Goal: Transaction & Acquisition: Purchase product/service

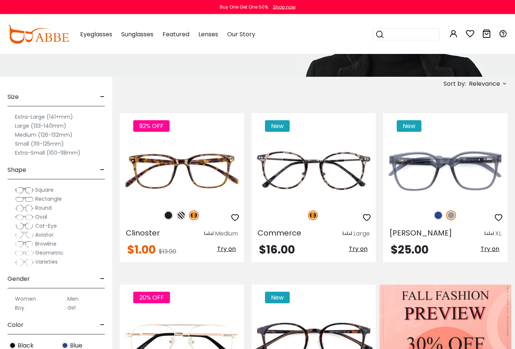
scroll to position [108, 0]
click at [47, 190] on span "Square" at bounding box center [44, 189] width 18 height 7
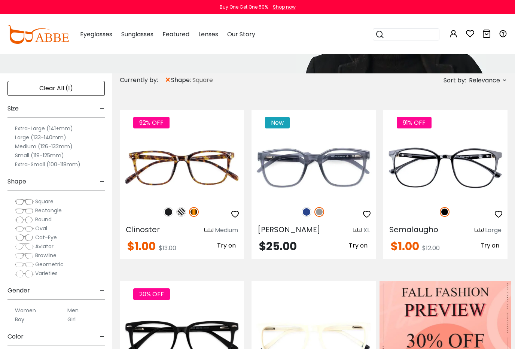
scroll to position [113, 0]
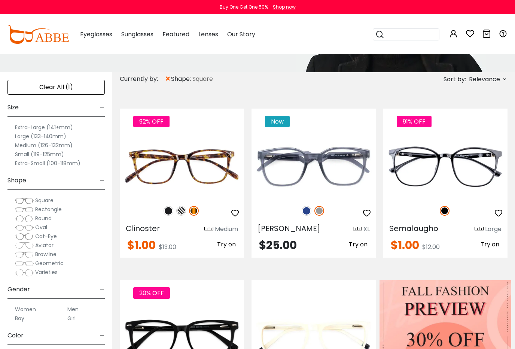
click at [50, 210] on span "Rectangle" at bounding box center [48, 209] width 27 height 7
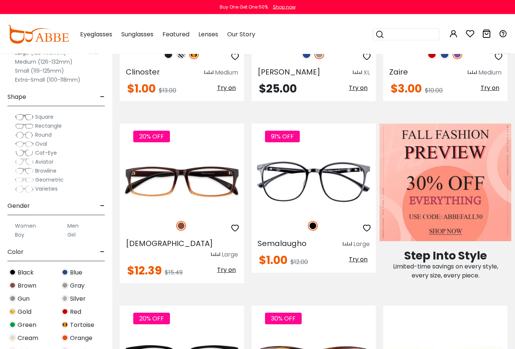
scroll to position [269, 0]
click at [15, 299] on img at bounding box center [12, 298] width 7 height 7
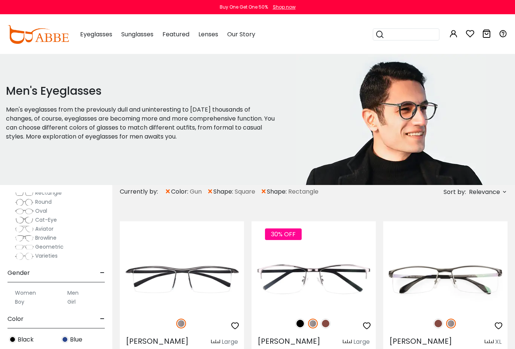
scroll to position [133, 0]
click at [75, 288] on label "Men" at bounding box center [72, 289] width 11 height 9
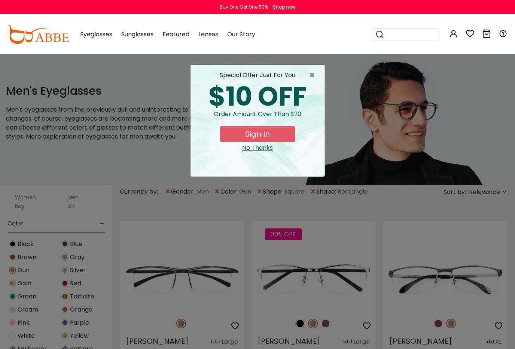
scroll to position [222, 0]
click at [258, 132] on button "Sign In" at bounding box center [257, 134] width 75 height 16
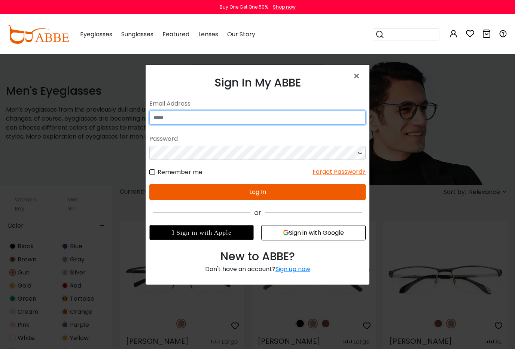
click at [190, 119] on input "email" at bounding box center [257, 117] width 217 height 14
type input "**********"
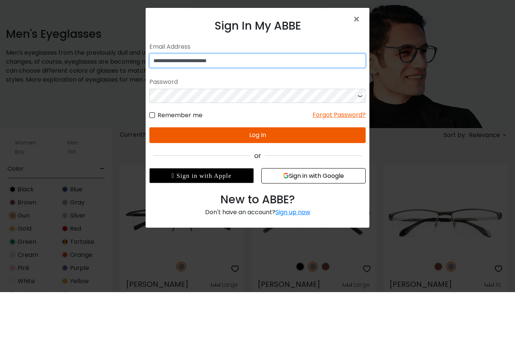
click at [234, 61] on input "**********" at bounding box center [257, 61] width 217 height 14
click at [239, 61] on input "**********" at bounding box center [257, 61] width 217 height 14
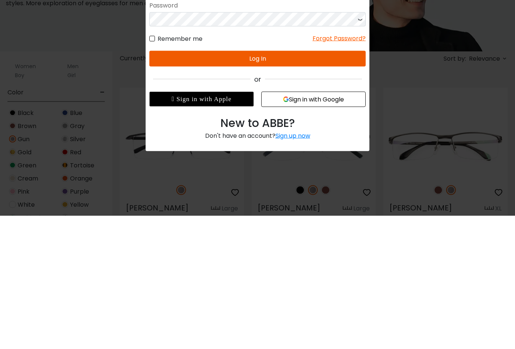
click at [298, 137] on div "Sign up now" at bounding box center [293, 135] width 35 height 9
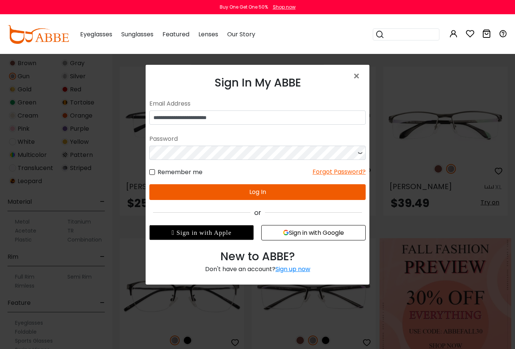
click at [315, 235] on button "Sign in with Google" at bounding box center [313, 232] width 105 height 15
click at [314, 234] on button "Sign in with Google" at bounding box center [313, 232] width 105 height 15
click at [317, 237] on button "Sign in with Google" at bounding box center [313, 232] width 105 height 15
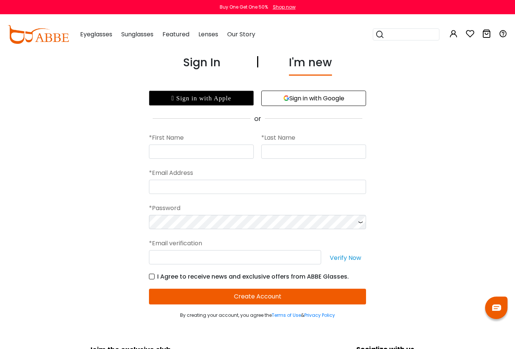
click at [316, 68] on div "I'm new" at bounding box center [310, 65] width 43 height 22
click at [178, 151] on input "text" at bounding box center [201, 152] width 105 height 14
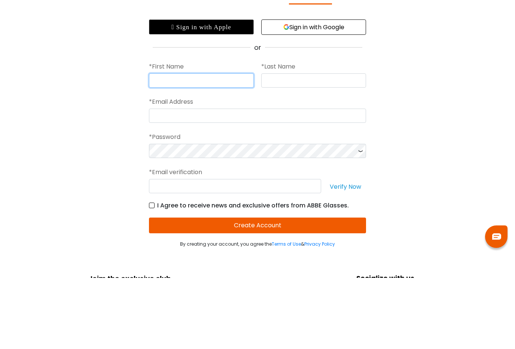
type input "******"
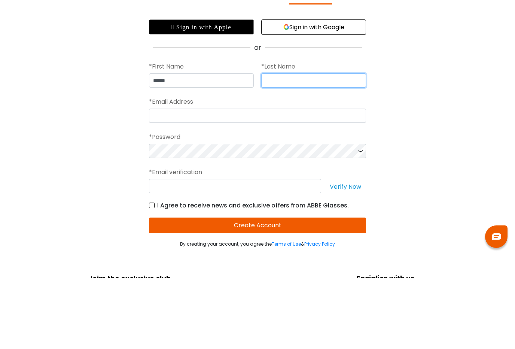
type input "*******"
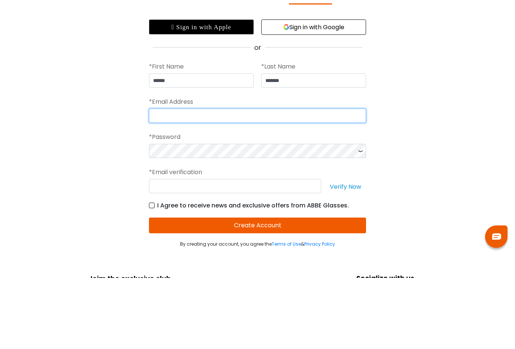
type input "**********"
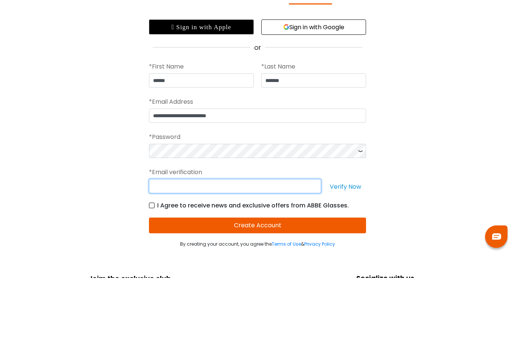
click at [162, 250] on input "text" at bounding box center [235, 257] width 172 height 14
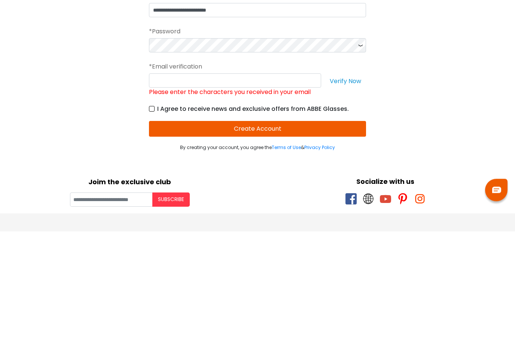
scroll to position [177, 0]
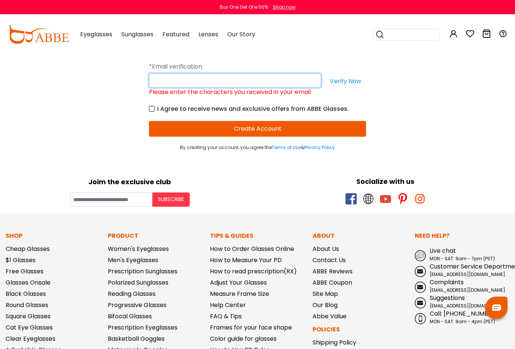
click at [201, 80] on input "Please enter the characters you received in your email" at bounding box center [235, 80] width 172 height 14
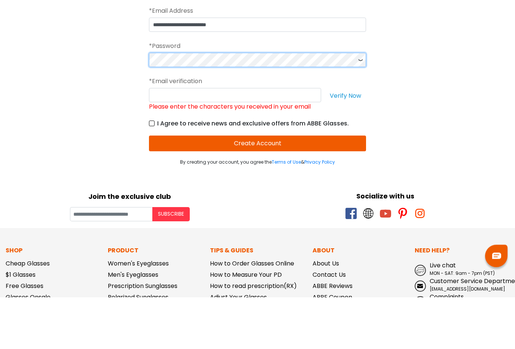
scroll to position [162, 0]
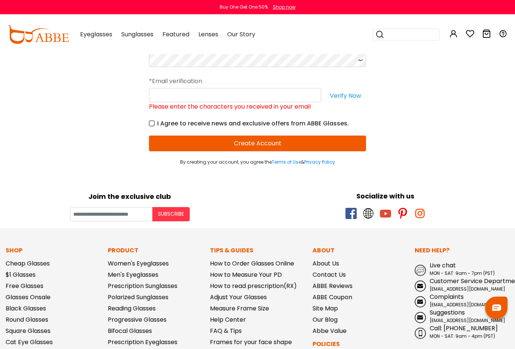
click at [438, 144] on div "**********" at bounding box center [257, 29] width 515 height 274
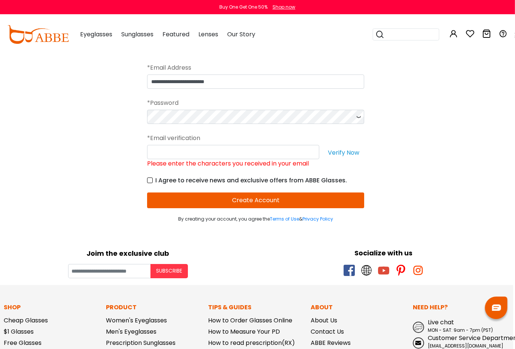
scroll to position [105, 1]
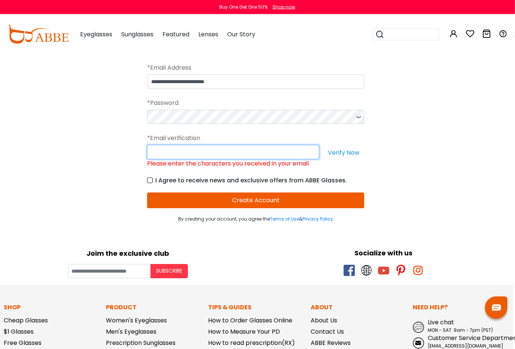
click at [226, 156] on input "Please enter the characters you received in your email" at bounding box center [234, 152] width 172 height 14
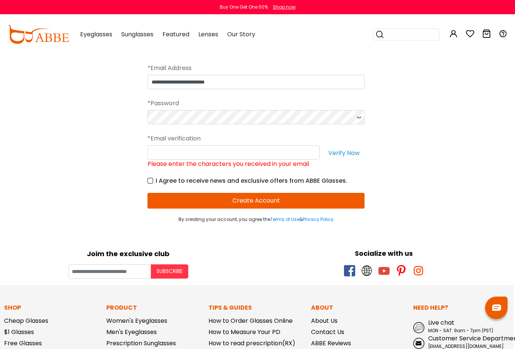
click at [430, 137] on div "**********" at bounding box center [256, 86] width 515 height 274
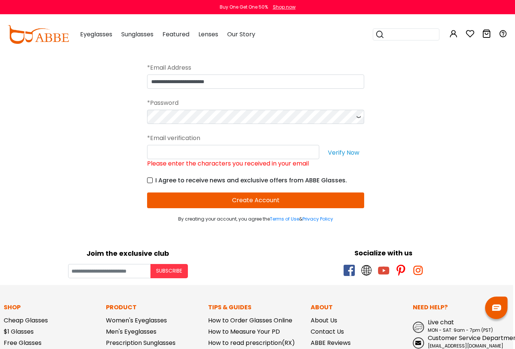
click at [348, 154] on button "Verify Now" at bounding box center [343, 152] width 41 height 14
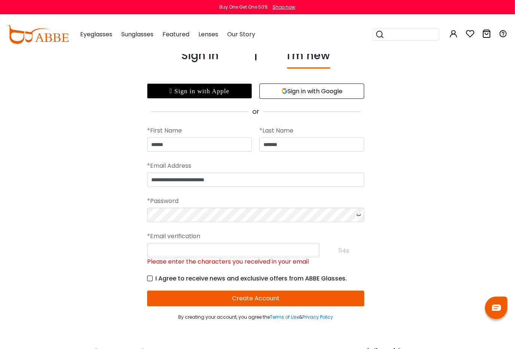
scroll to position [0, 1]
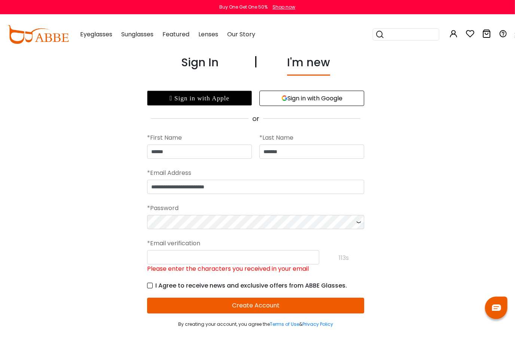
click at [318, 100] on button "Sign in with Google" at bounding box center [312, 98] width 105 height 15
click at [321, 97] on button "Sign in with Google" at bounding box center [312, 98] width 105 height 15
click at [320, 100] on button "Sign in with Google" at bounding box center [312, 98] width 105 height 15
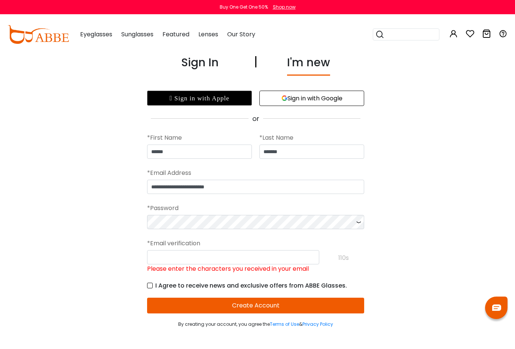
click at [315, 99] on button "Sign in with Google" at bounding box center [312, 98] width 105 height 15
click at [308, 66] on div "I'm new" at bounding box center [308, 65] width 43 height 22
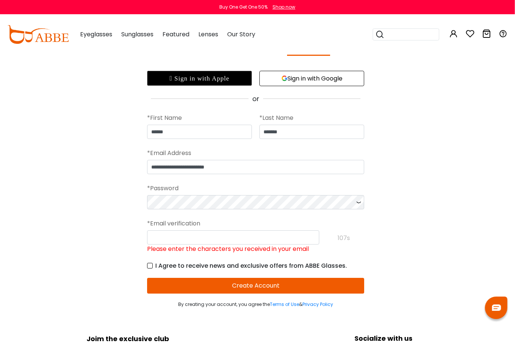
scroll to position [20, 2]
click at [270, 285] on button "Create Account" at bounding box center [255, 286] width 217 height 16
click at [187, 234] on input "Please enter the characters you received in your email" at bounding box center [233, 237] width 172 height 14
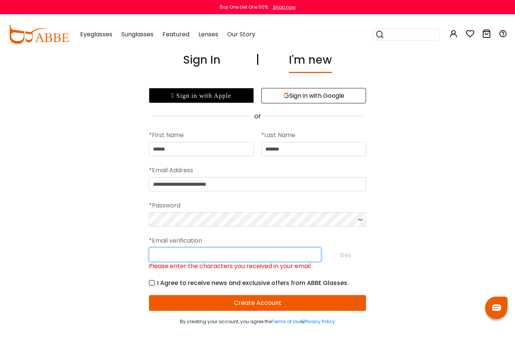
scroll to position [0, 0]
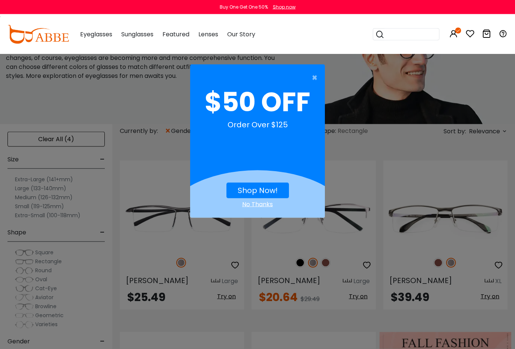
scroll to position [63, 0]
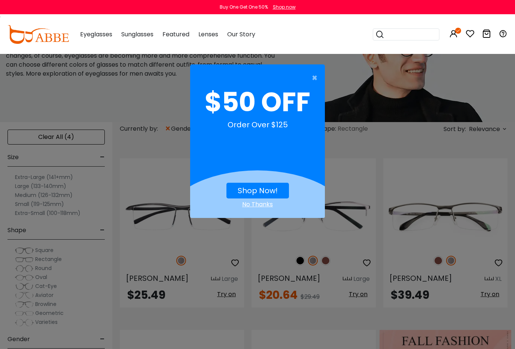
click at [263, 190] on link "Shop Now!" at bounding box center [258, 190] width 40 height 10
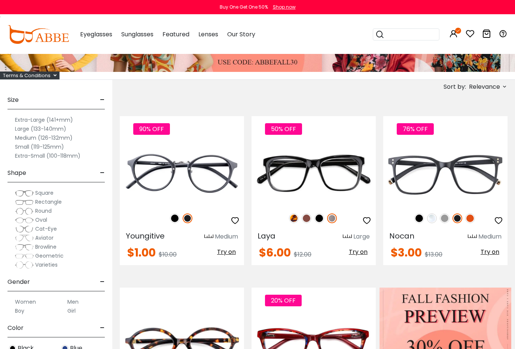
scroll to position [90, 0]
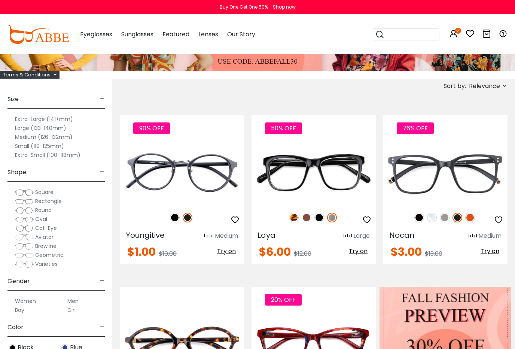
click at [55, 130] on label "Large (133-140mm)" at bounding box center [40, 128] width 51 height 9
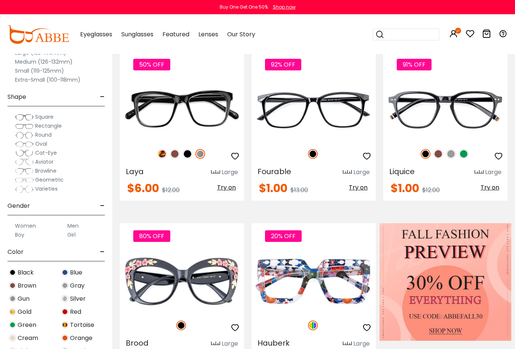
scroll to position [156, 0]
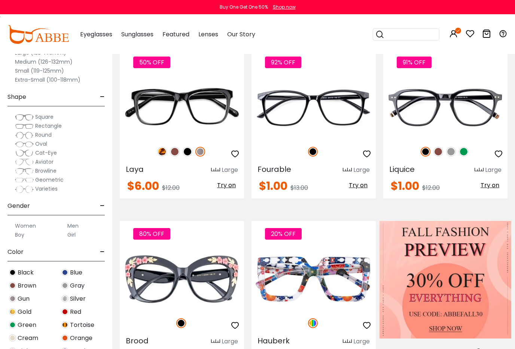
click at [75, 226] on label "Men" at bounding box center [72, 225] width 11 height 9
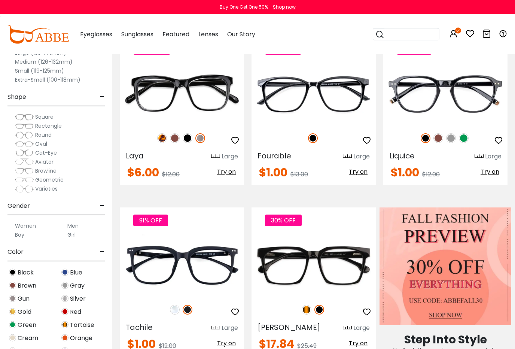
scroll to position [170, 0]
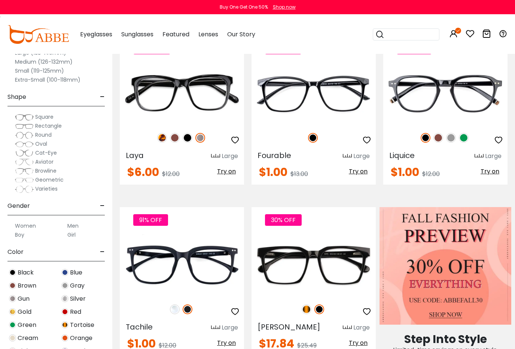
click at [14, 273] on img at bounding box center [12, 272] width 7 height 7
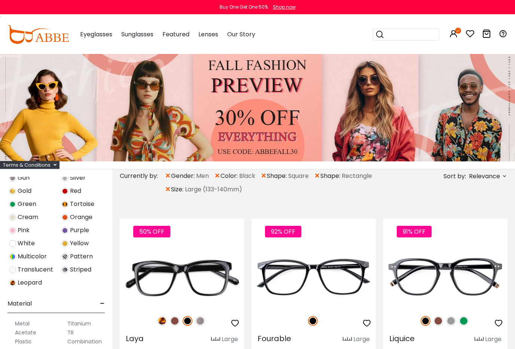
scroll to position [300, 0]
click at [22, 323] on label "Metal" at bounding box center [22, 324] width 15 height 9
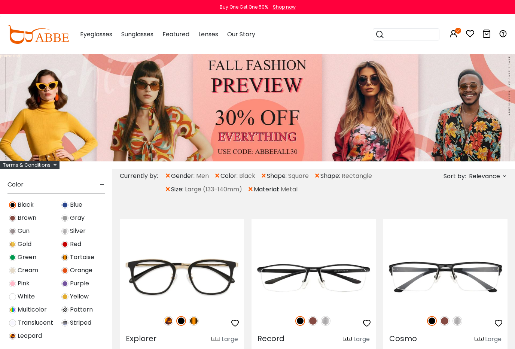
scroll to position [249, 0]
click at [14, 231] on img at bounding box center [12, 230] width 7 height 7
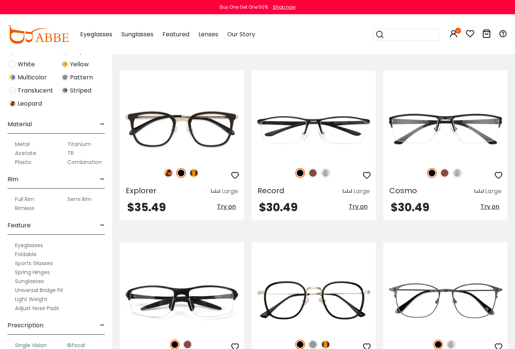
scroll to position [148, 0]
click at [46, 273] on label "Spring Hinges" at bounding box center [32, 272] width 35 height 9
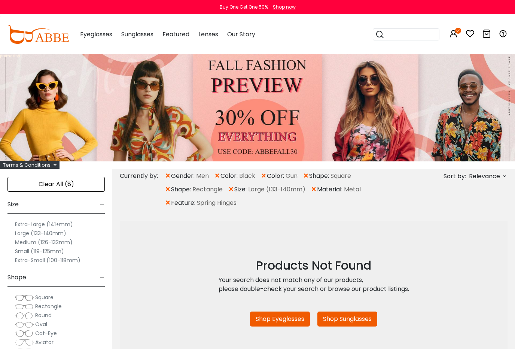
click at [70, 182] on div "Clear All (8)" at bounding box center [55, 184] width 97 height 15
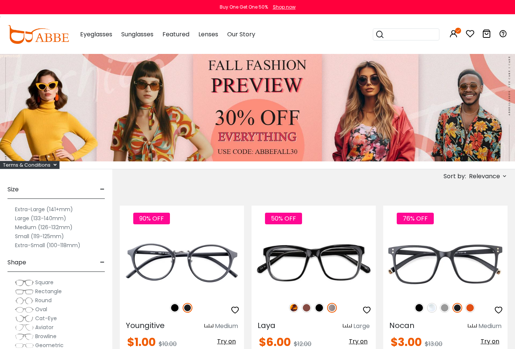
click at [48, 282] on span "Square" at bounding box center [44, 282] width 18 height 7
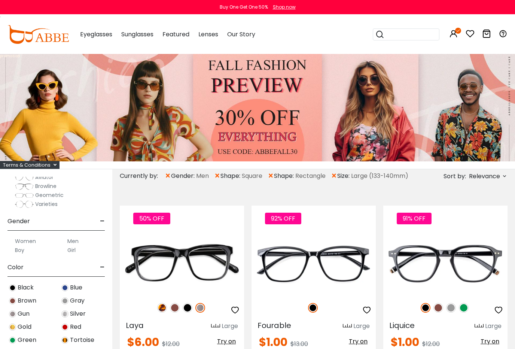
scroll to position [166, 0]
click at [76, 240] on label "Men" at bounding box center [72, 240] width 11 height 9
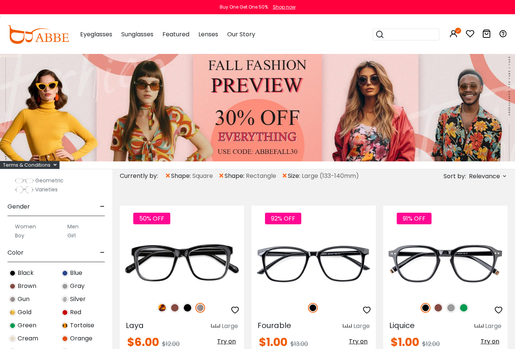
scroll to position [179, 0]
click at [13, 300] on img at bounding box center [12, 300] width 7 height 7
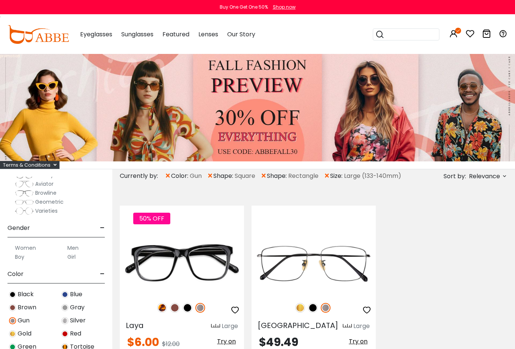
scroll to position [159, 0]
click at [15, 294] on img at bounding box center [12, 293] width 7 height 7
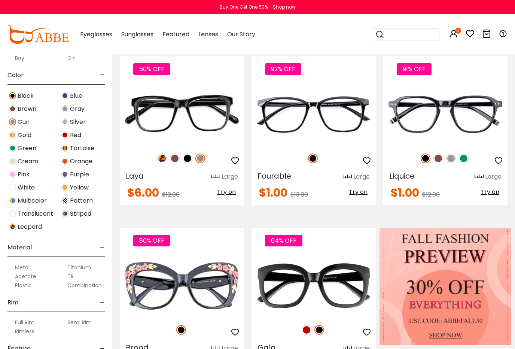
scroll to position [178, 0]
click at [28, 264] on label "Metal" at bounding box center [22, 266] width 15 height 9
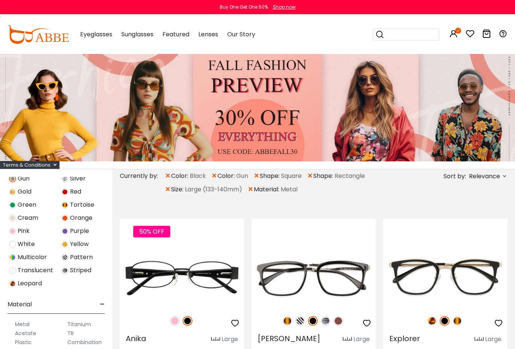
scroll to position [300, 0]
click at [80, 323] on label "Titanium" at bounding box center [79, 324] width 24 height 9
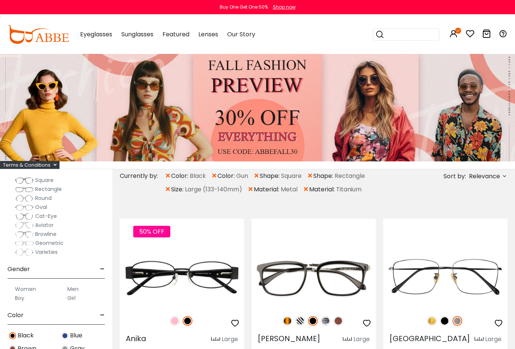
scroll to position [118, 0]
click at [74, 288] on label "Men" at bounding box center [72, 288] width 11 height 9
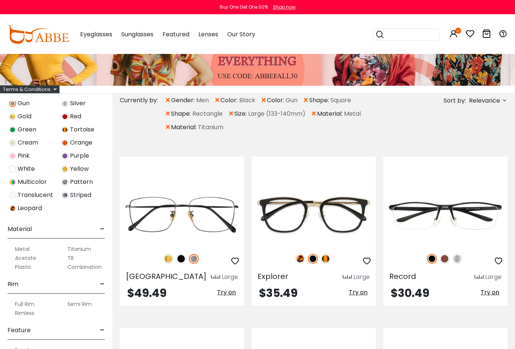
scroll to position [78, 0]
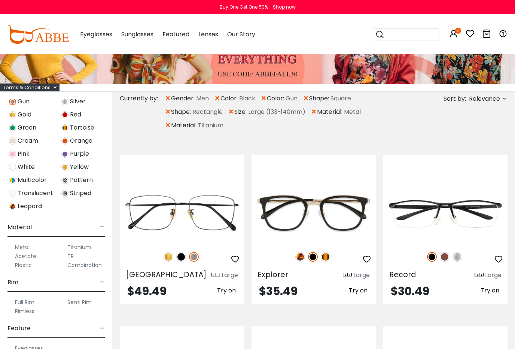
click at [27, 296] on div "Full Rim Semi Rim Rimless" at bounding box center [55, 304] width 97 height 24
click at [27, 304] on label "Full Rim" at bounding box center [24, 302] width 19 height 9
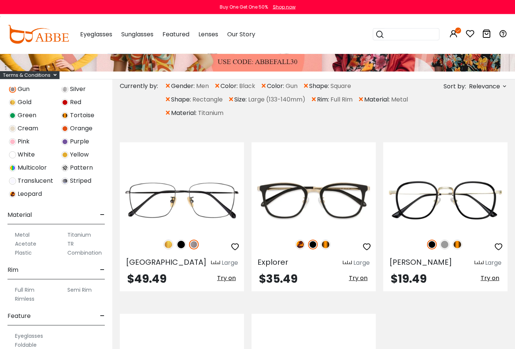
scroll to position [90, 0]
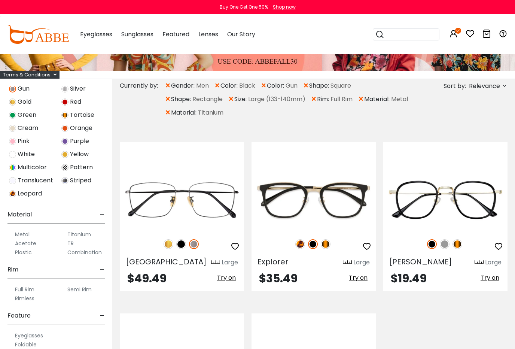
click at [81, 288] on label "Semi Rim" at bounding box center [79, 289] width 24 height 9
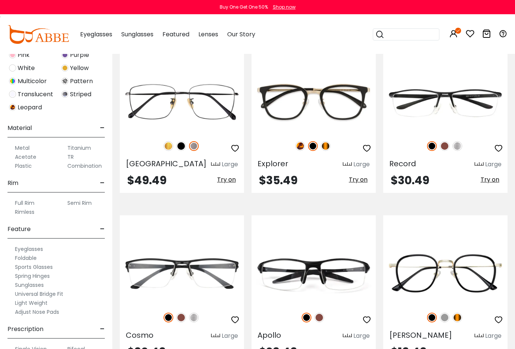
scroll to position [297, 0]
click at [45, 275] on label "Spring Hinges" at bounding box center [32, 275] width 35 height 9
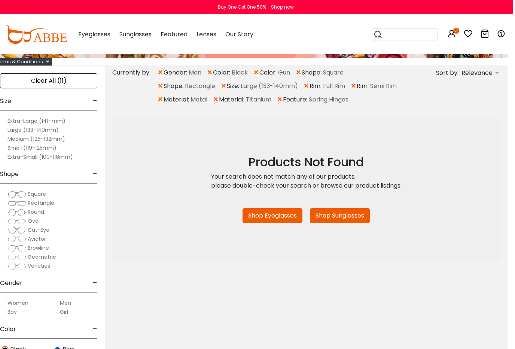
scroll to position [0, 6]
